Goal: Task Accomplishment & Management: Manage account settings

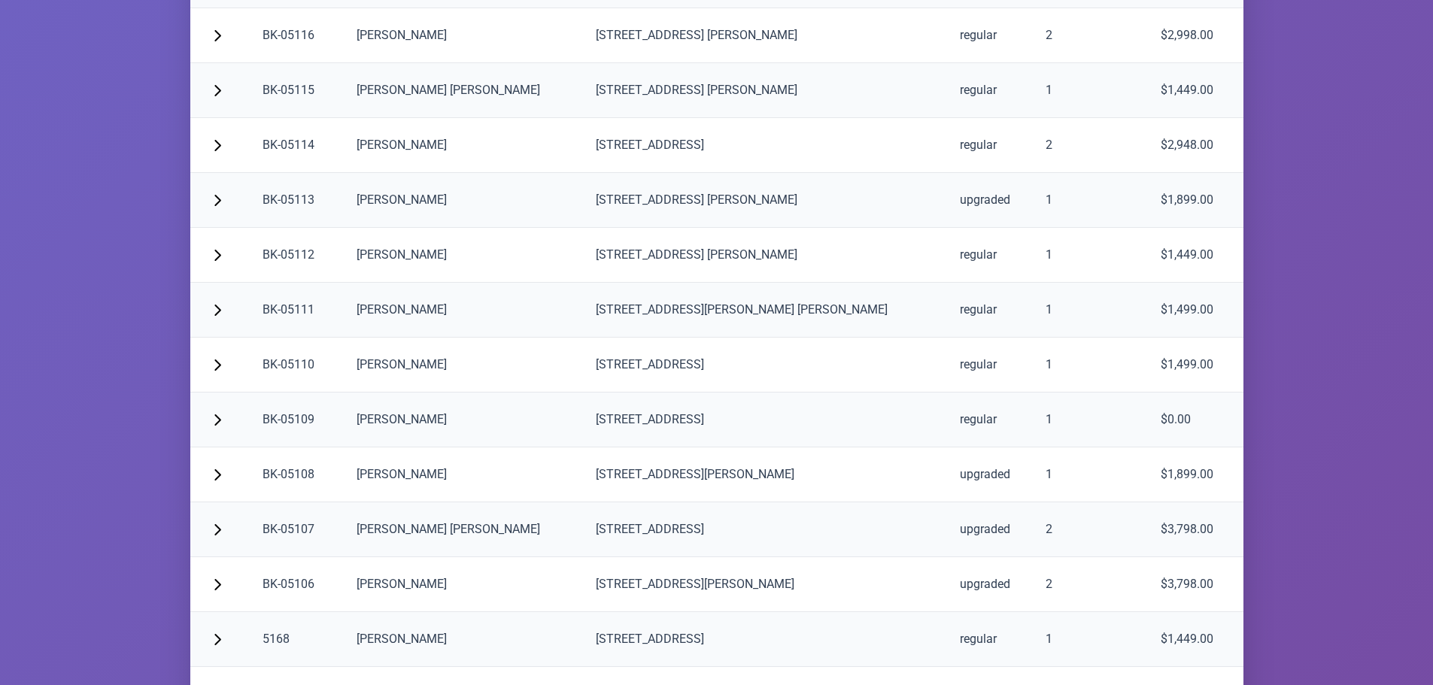
scroll to position [3060, 0]
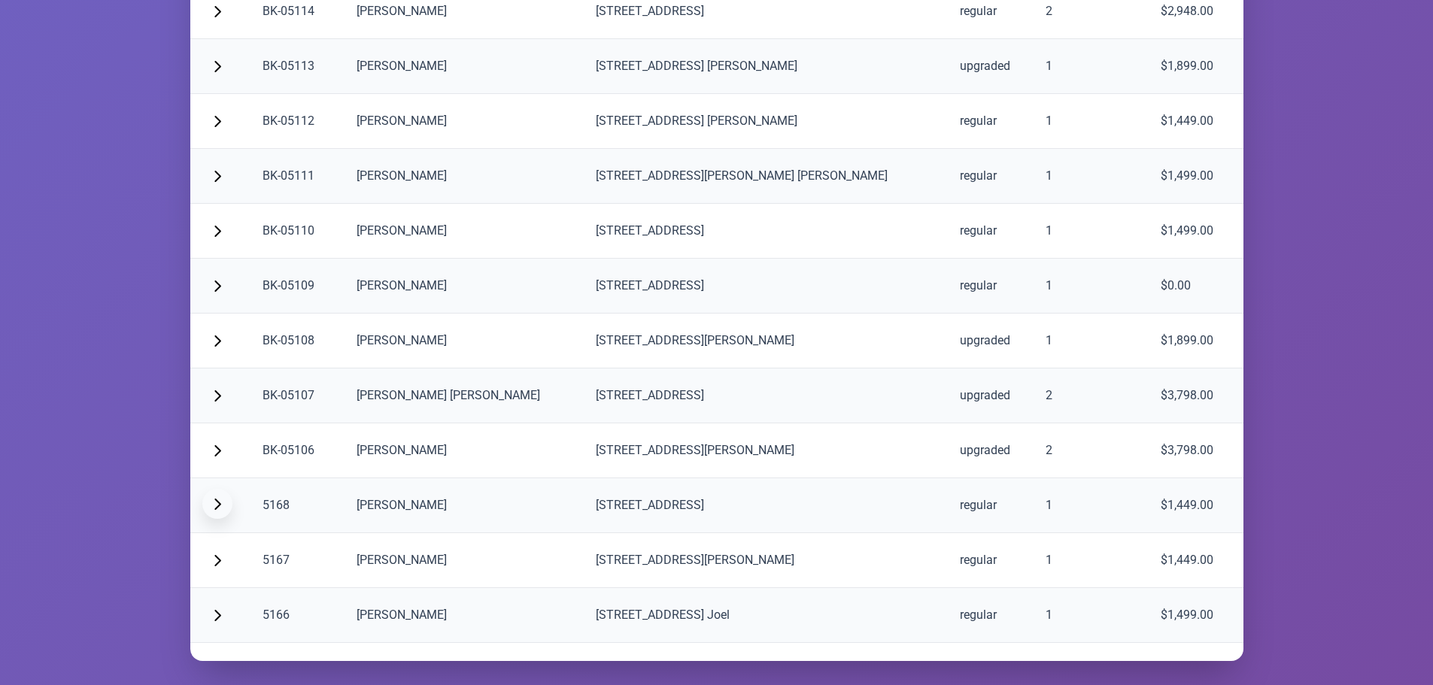
click at [218, 503] on span "button" at bounding box center [217, 504] width 12 height 12
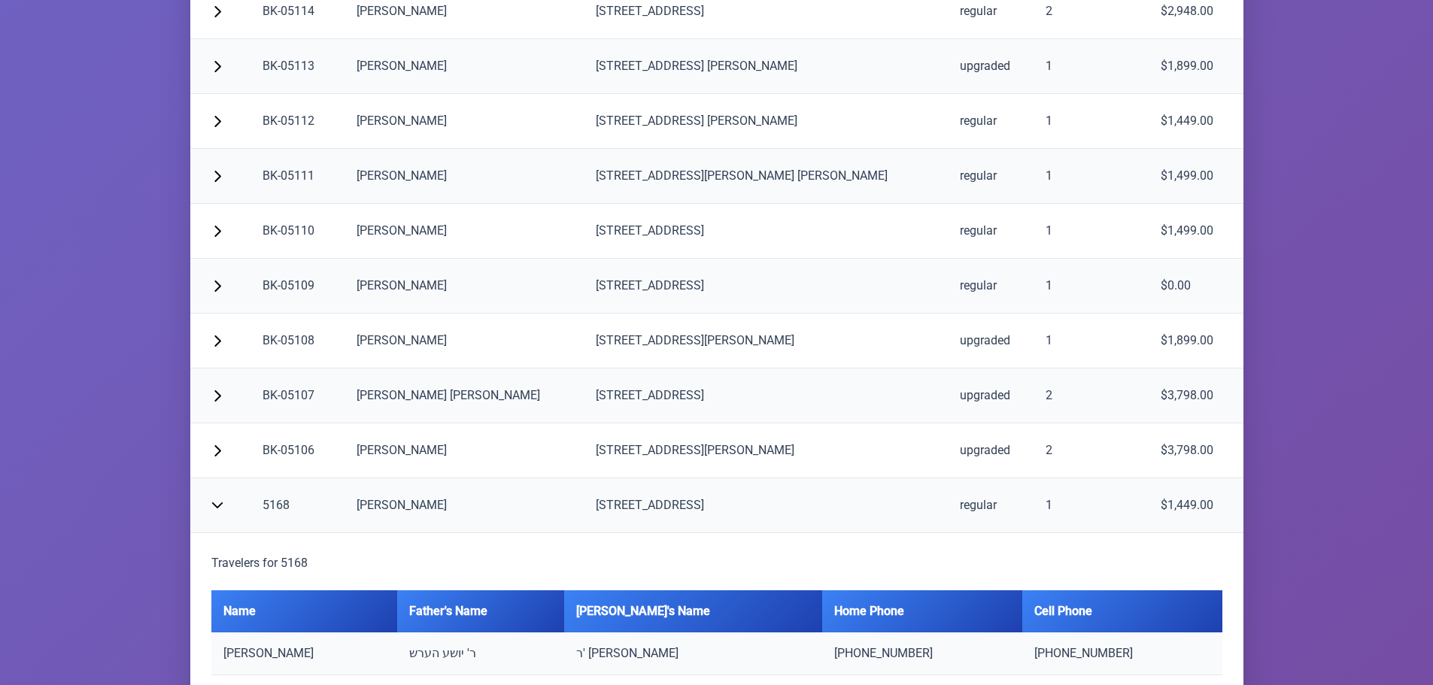
scroll to position [3210, 0]
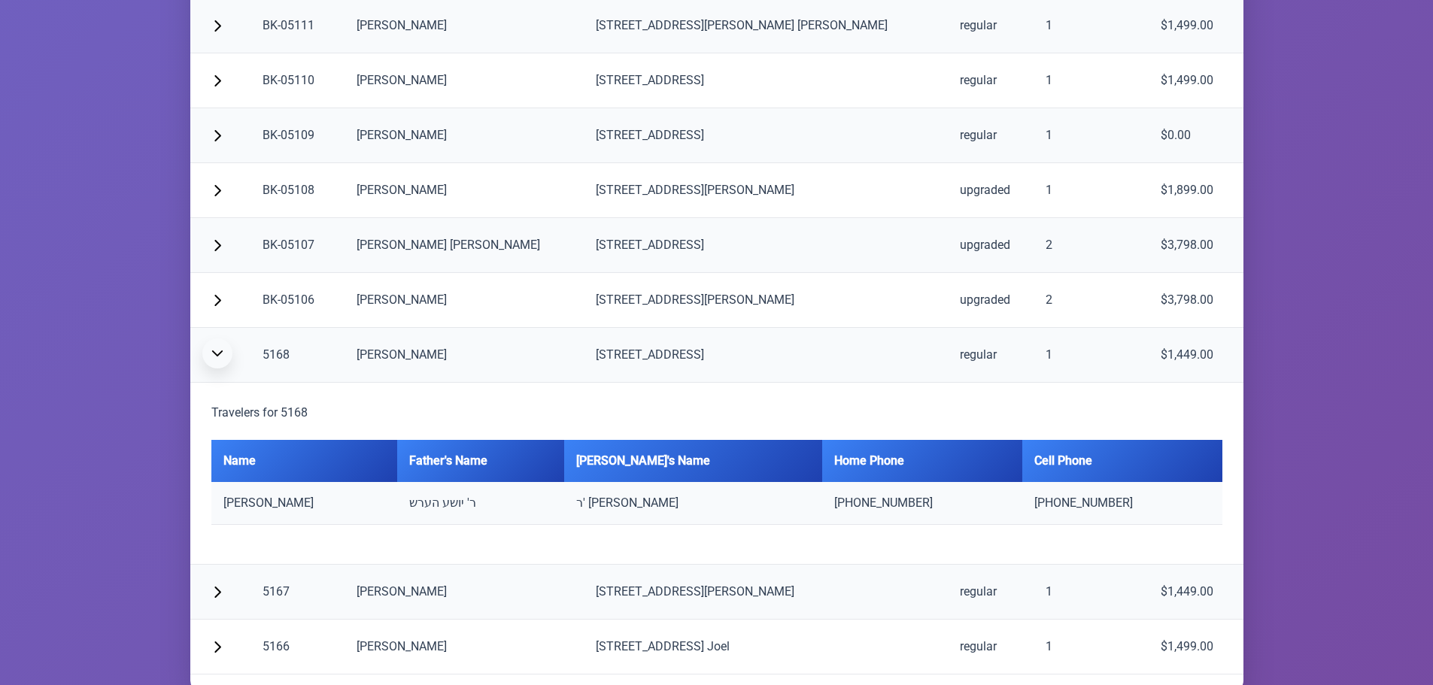
click at [216, 351] on span "button" at bounding box center [217, 353] width 12 height 12
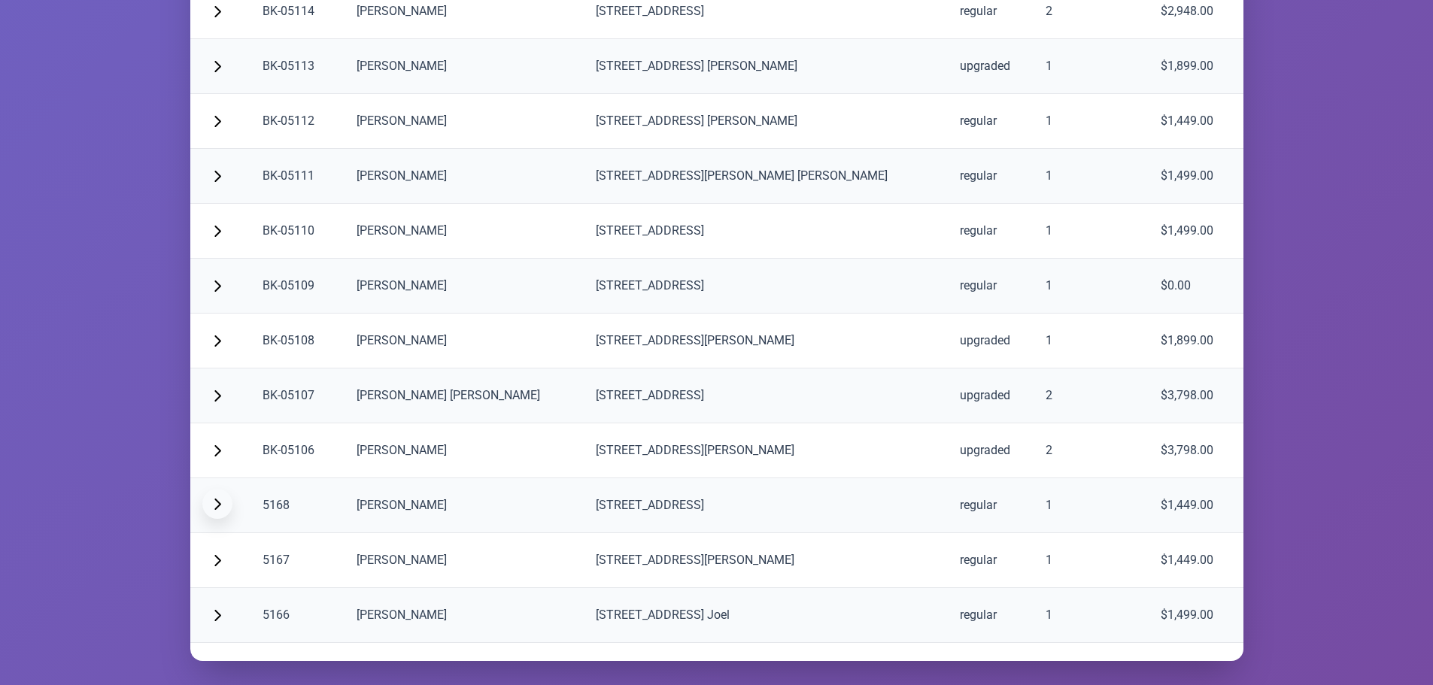
scroll to position [3060, 0]
click at [216, 562] on span "button" at bounding box center [217, 559] width 12 height 12
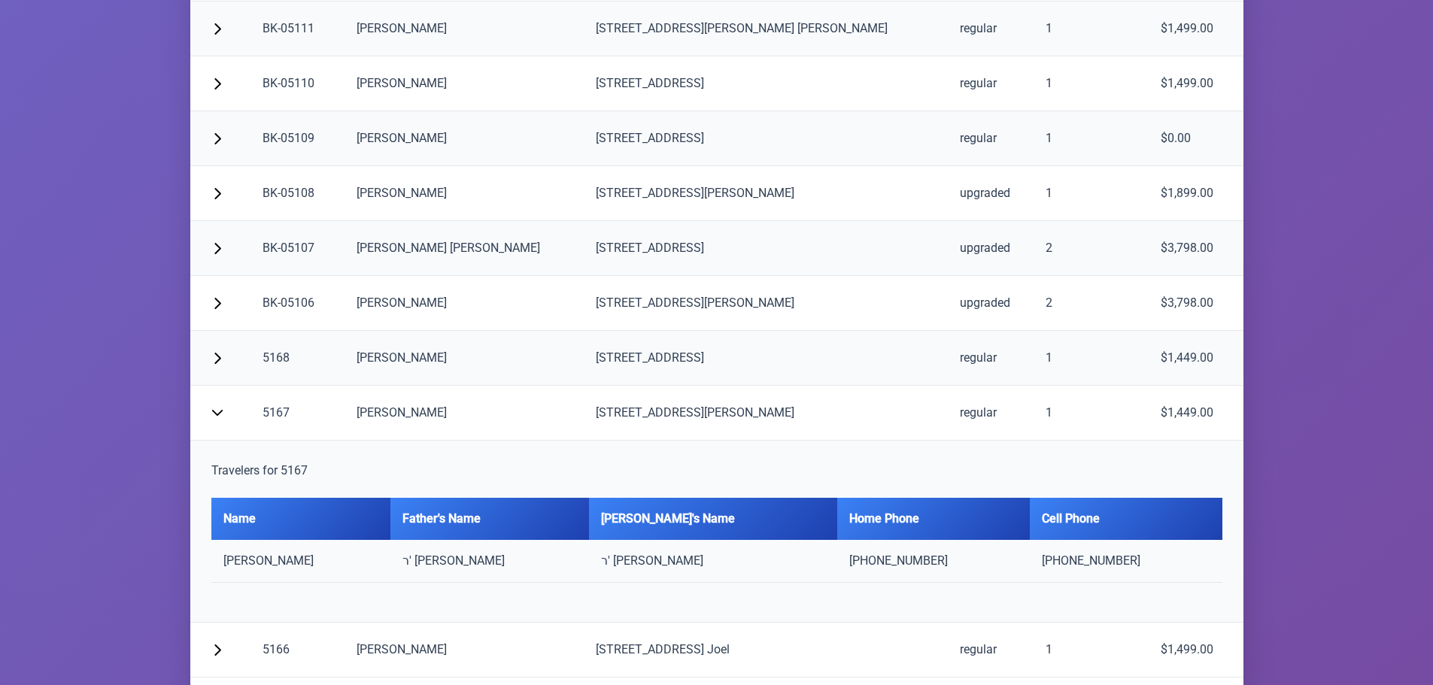
scroll to position [3242, 0]
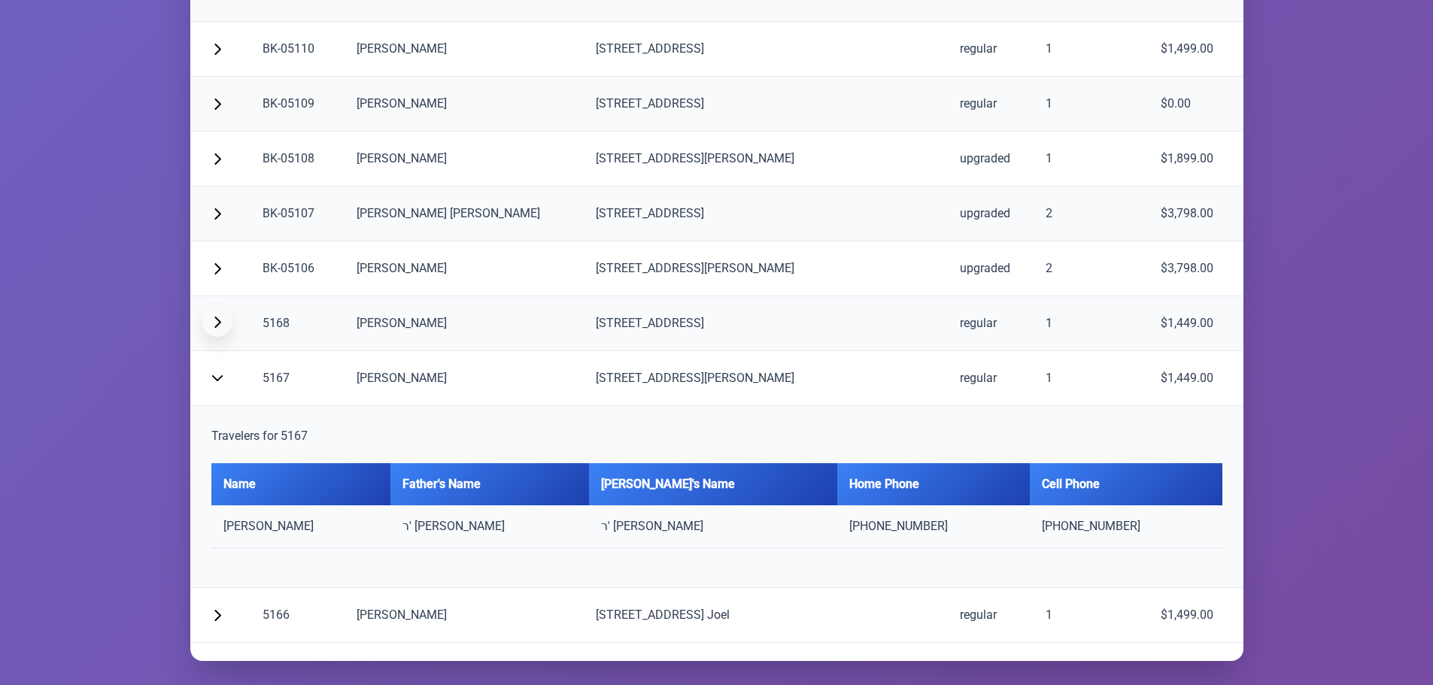
click at [215, 323] on span "button" at bounding box center [217, 322] width 12 height 12
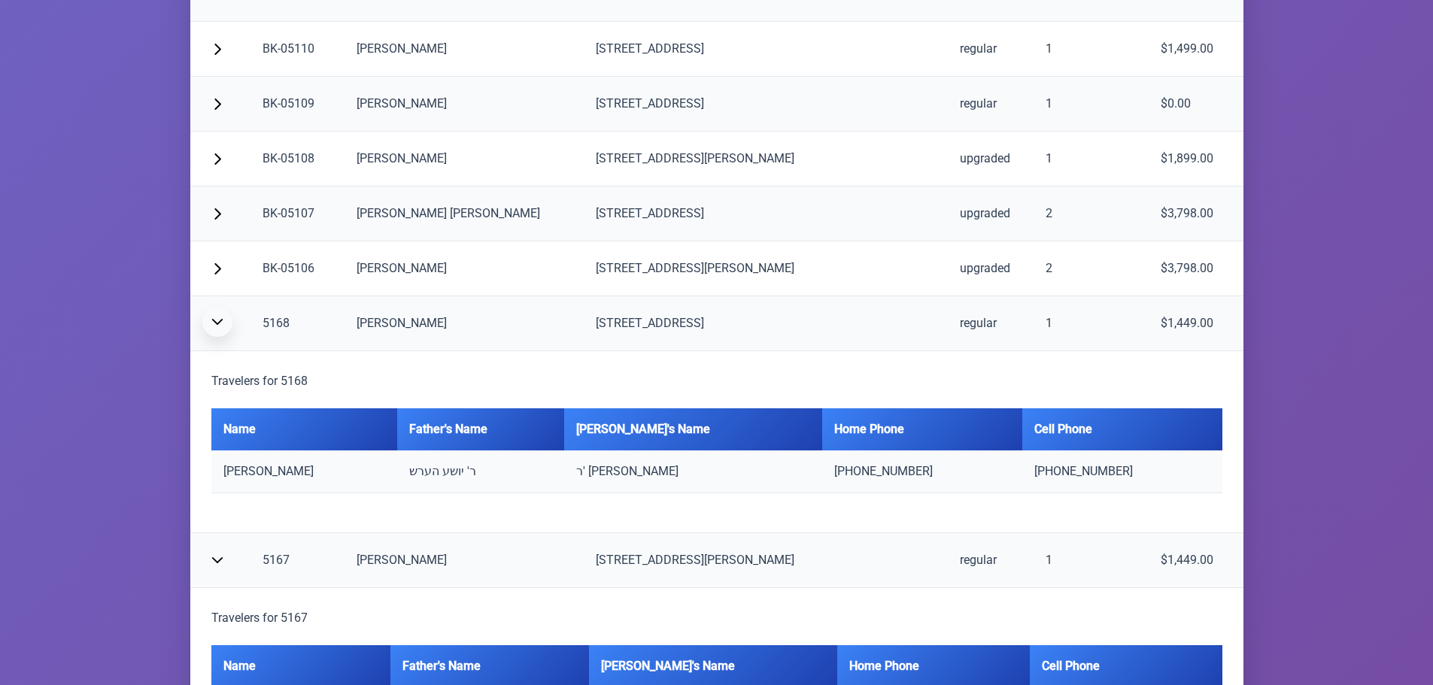
click at [213, 322] on span "button" at bounding box center [217, 322] width 12 height 12
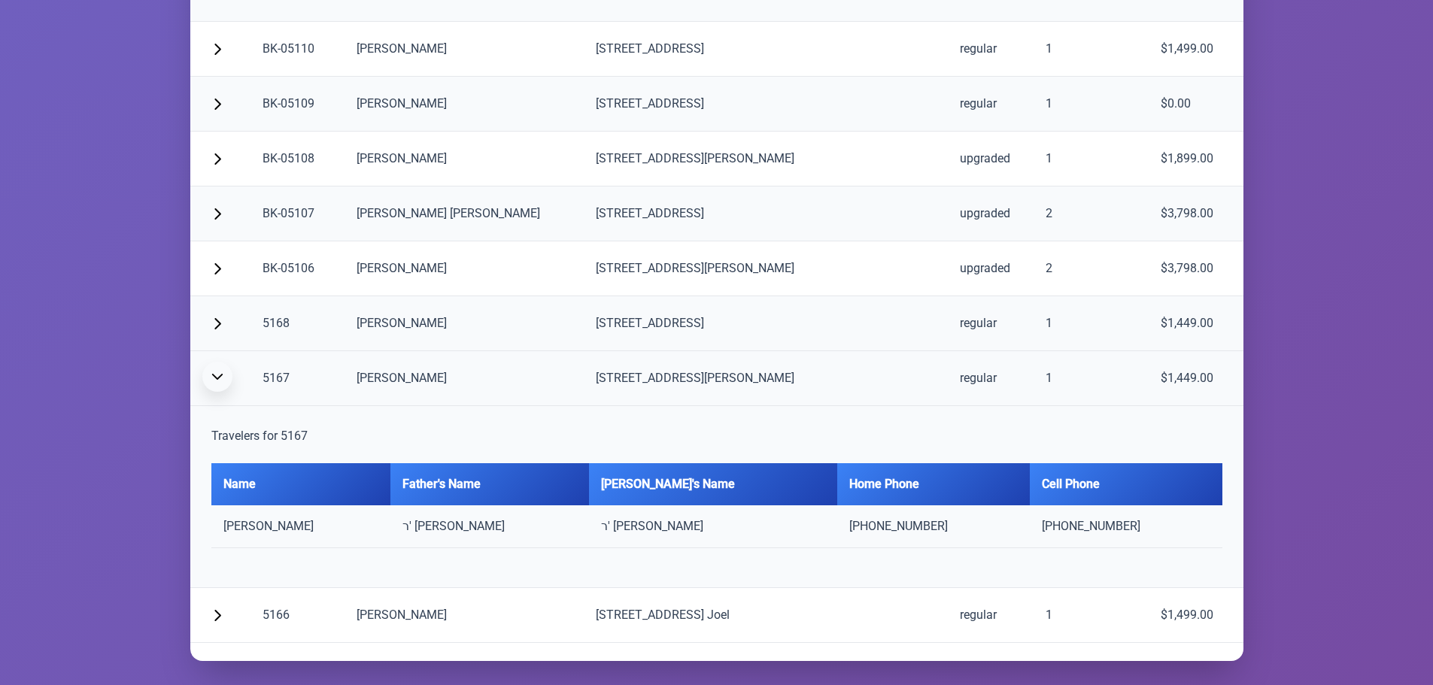
click at [208, 375] on button "button" at bounding box center [217, 377] width 30 height 30
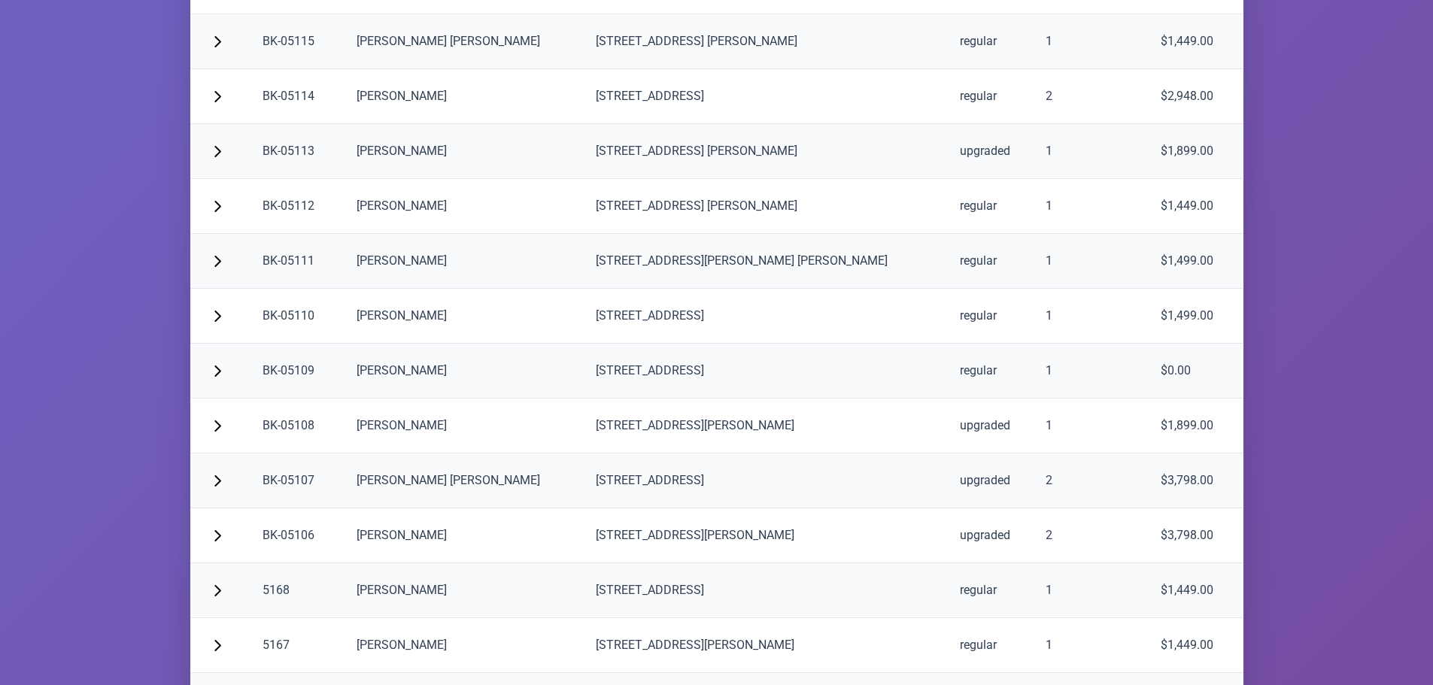
scroll to position [3060, 0]
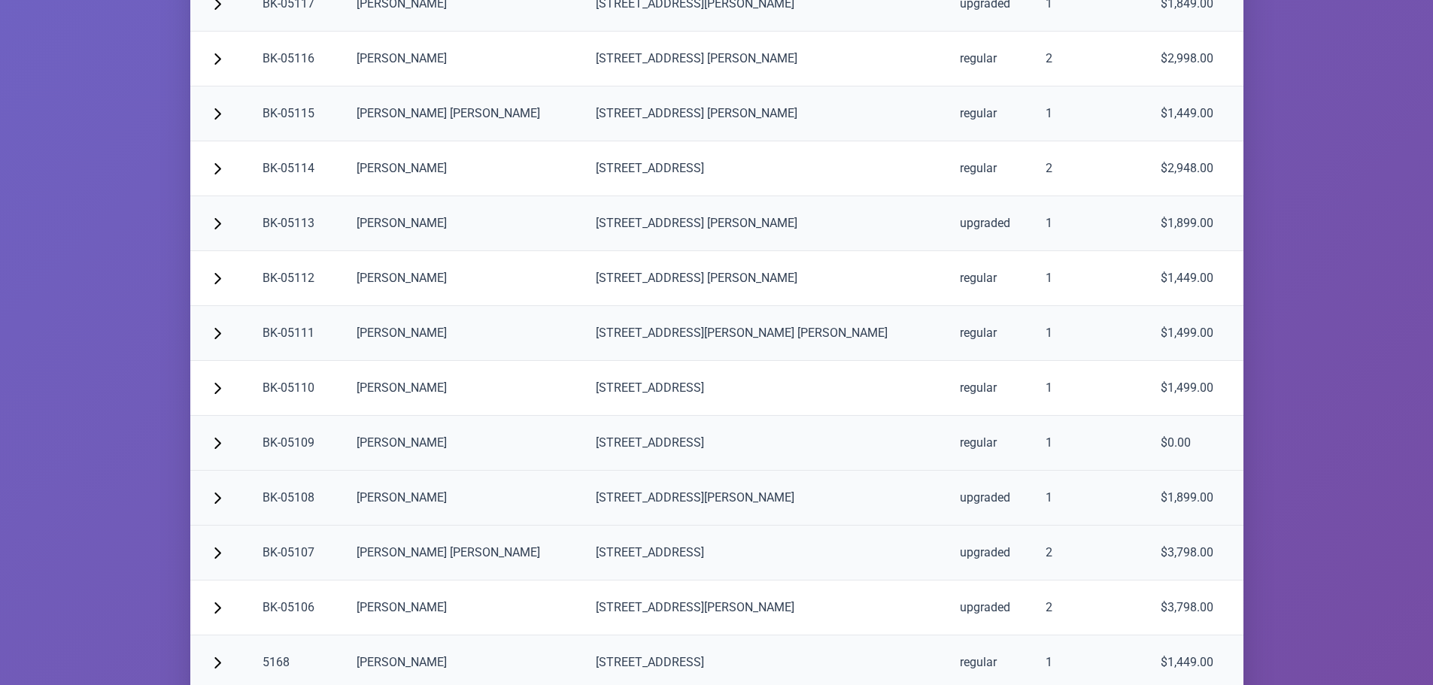
scroll to position [3060, 0]
